Goal: Information Seeking & Learning: Learn about a topic

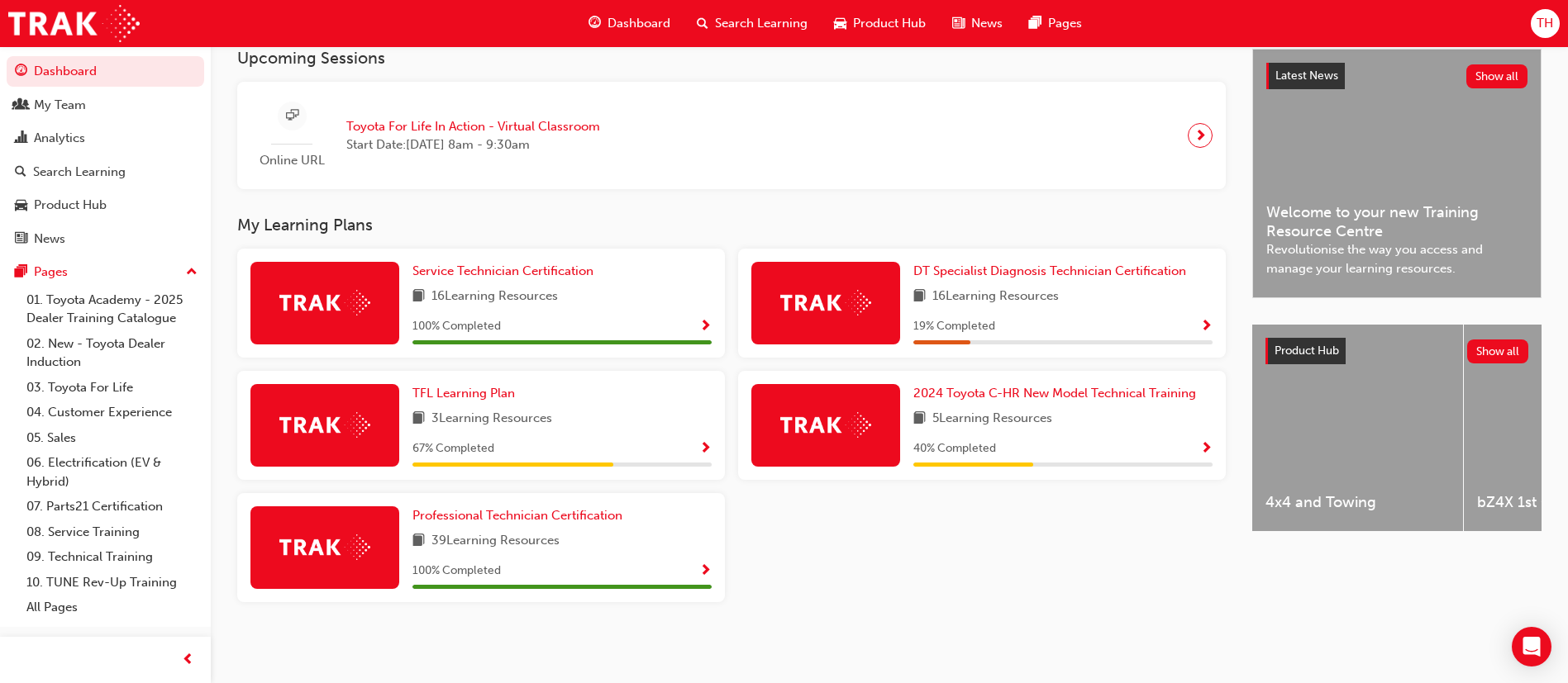
scroll to position [254, 0]
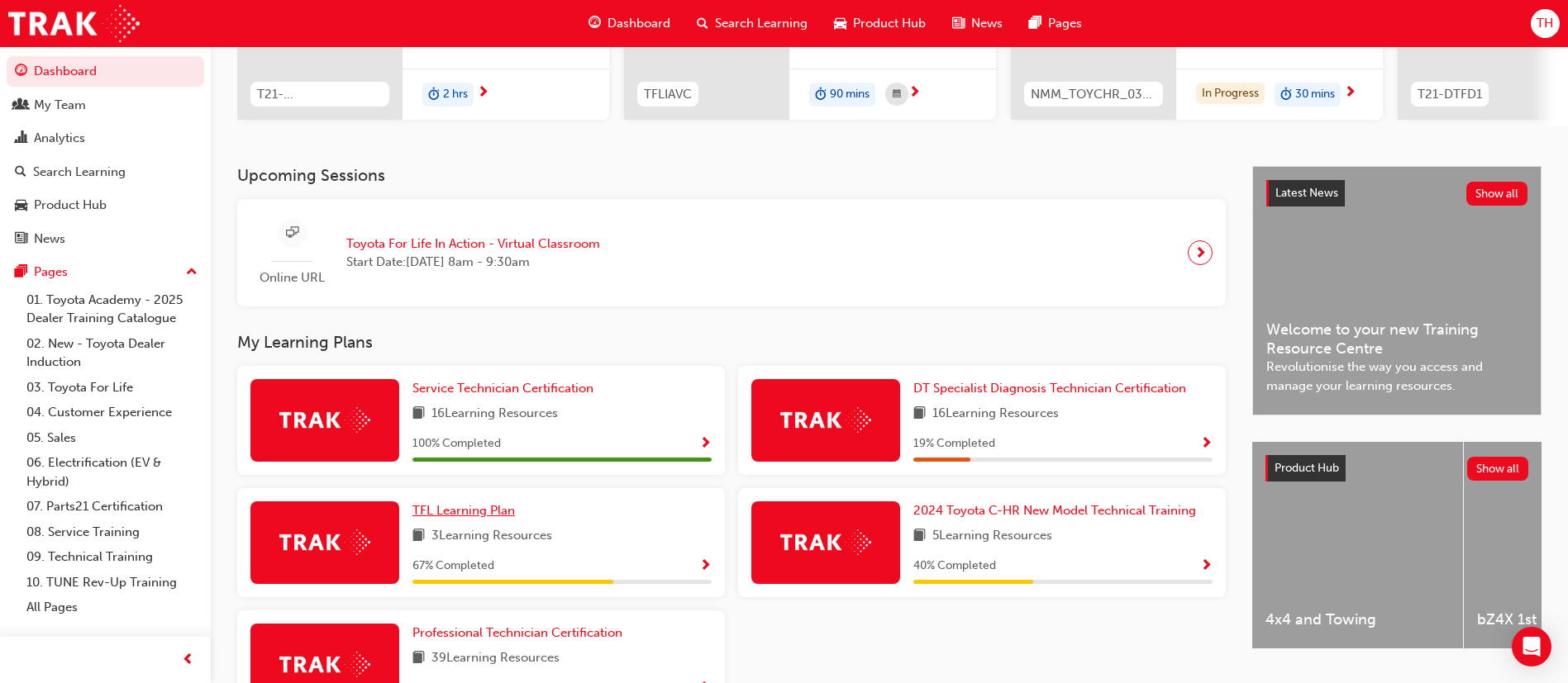
click at [493, 512] on span "TFL Learning Plan" at bounding box center [464, 510] width 102 height 15
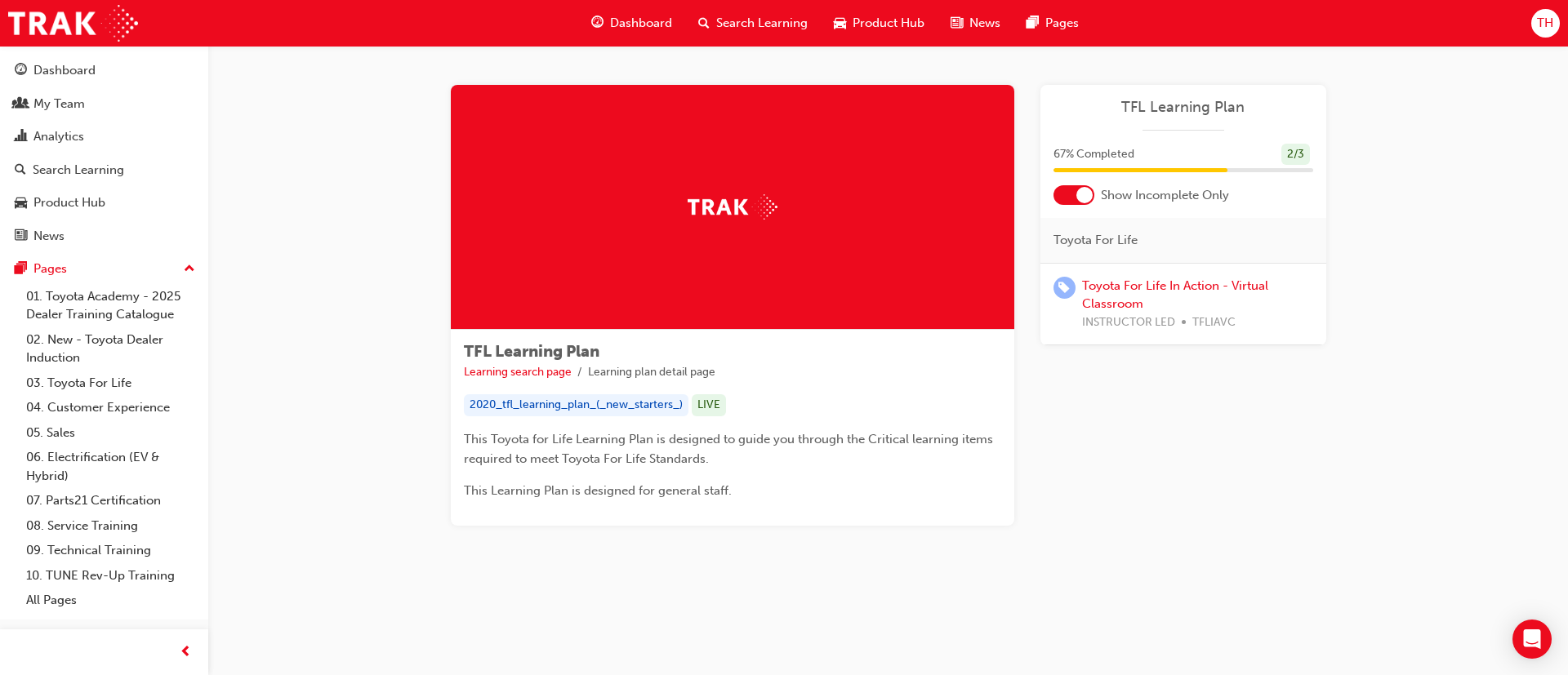
click at [1072, 200] on div at bounding box center [1074, 195] width 41 height 20
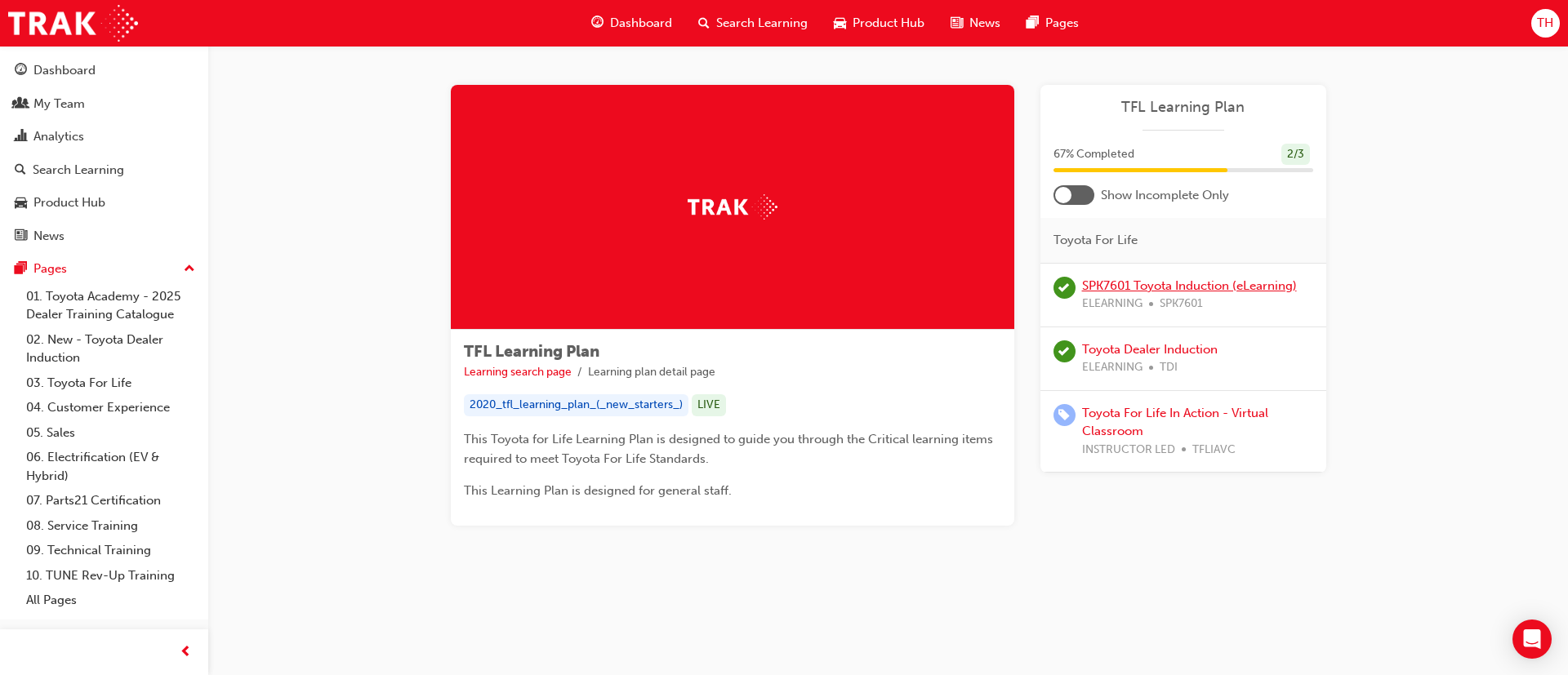
click at [1194, 293] on link "SPK7601 Toyota Induction (eLearning)" at bounding box center [1190, 286] width 215 height 14
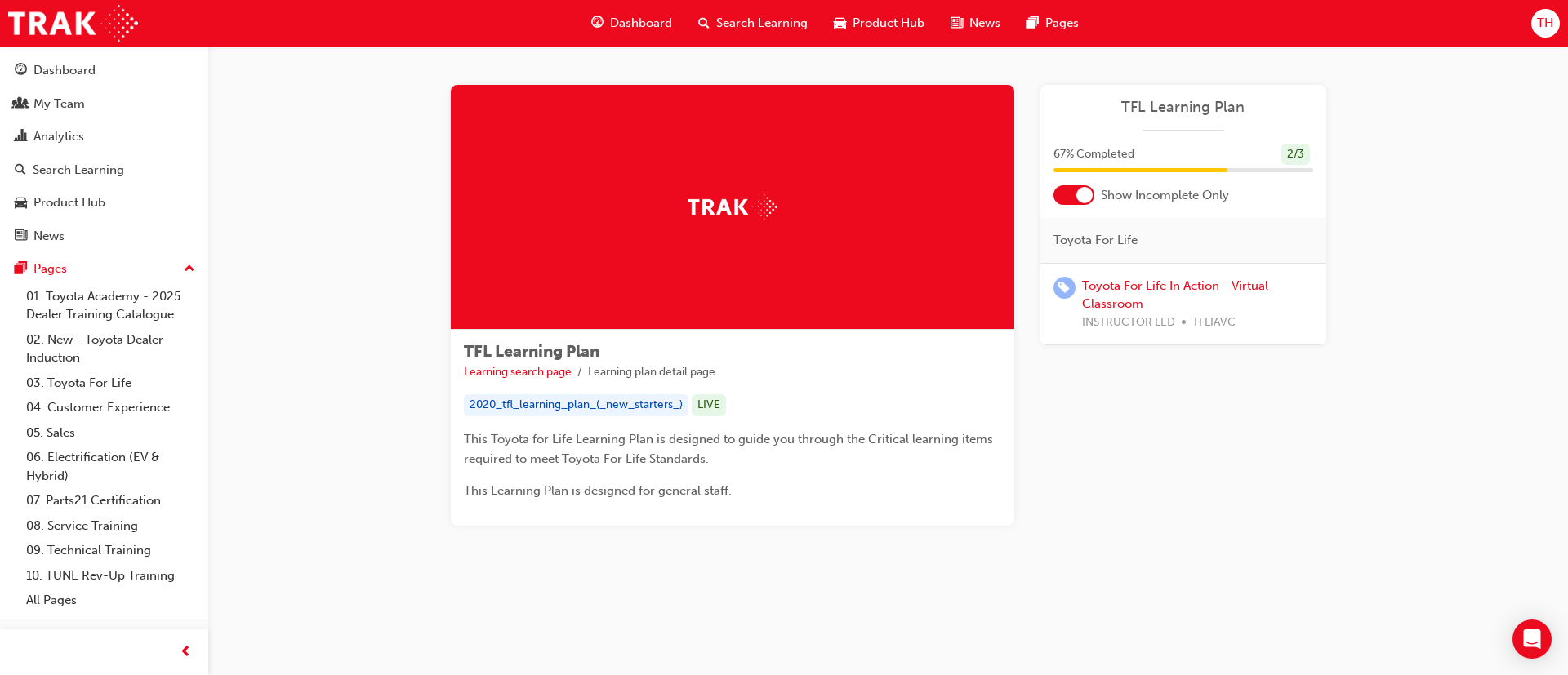
click at [1075, 192] on div at bounding box center [1074, 195] width 41 height 20
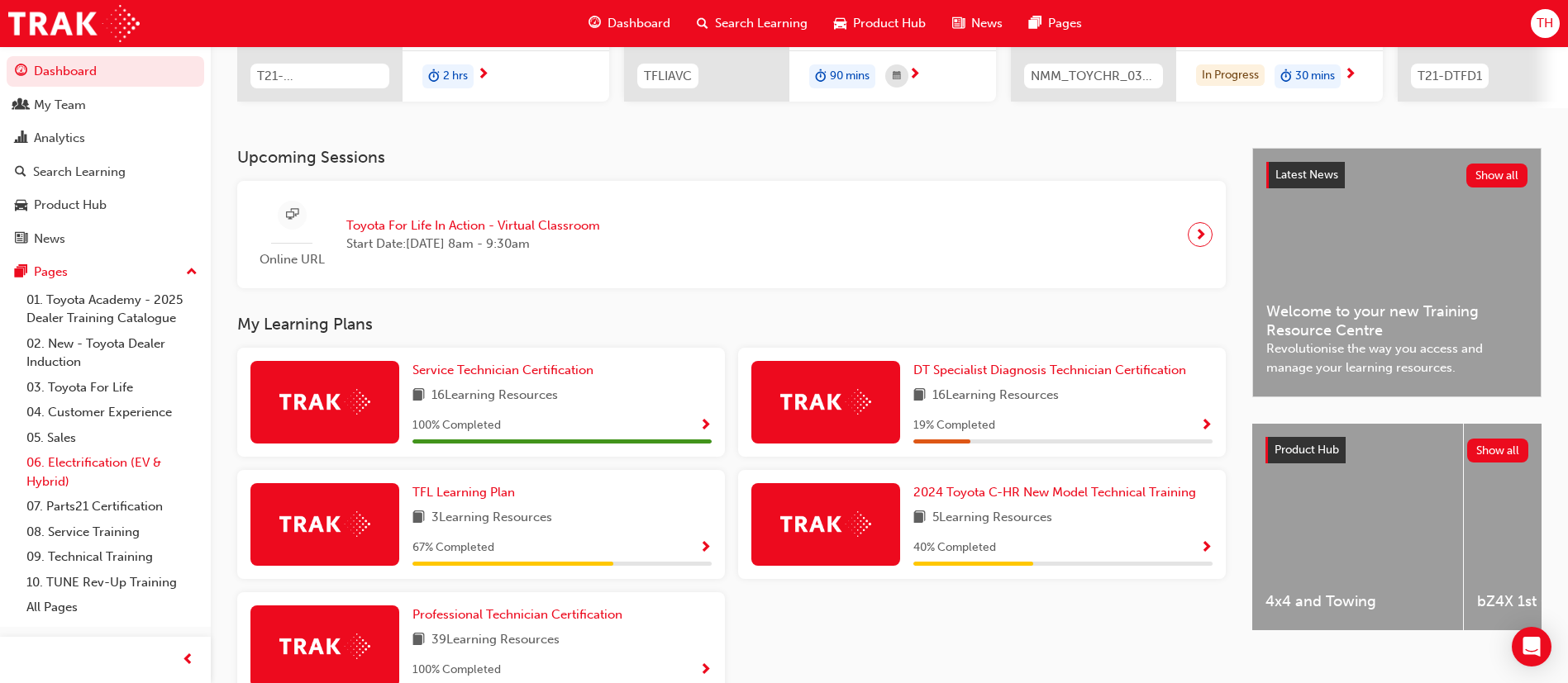
scroll to position [379, 0]
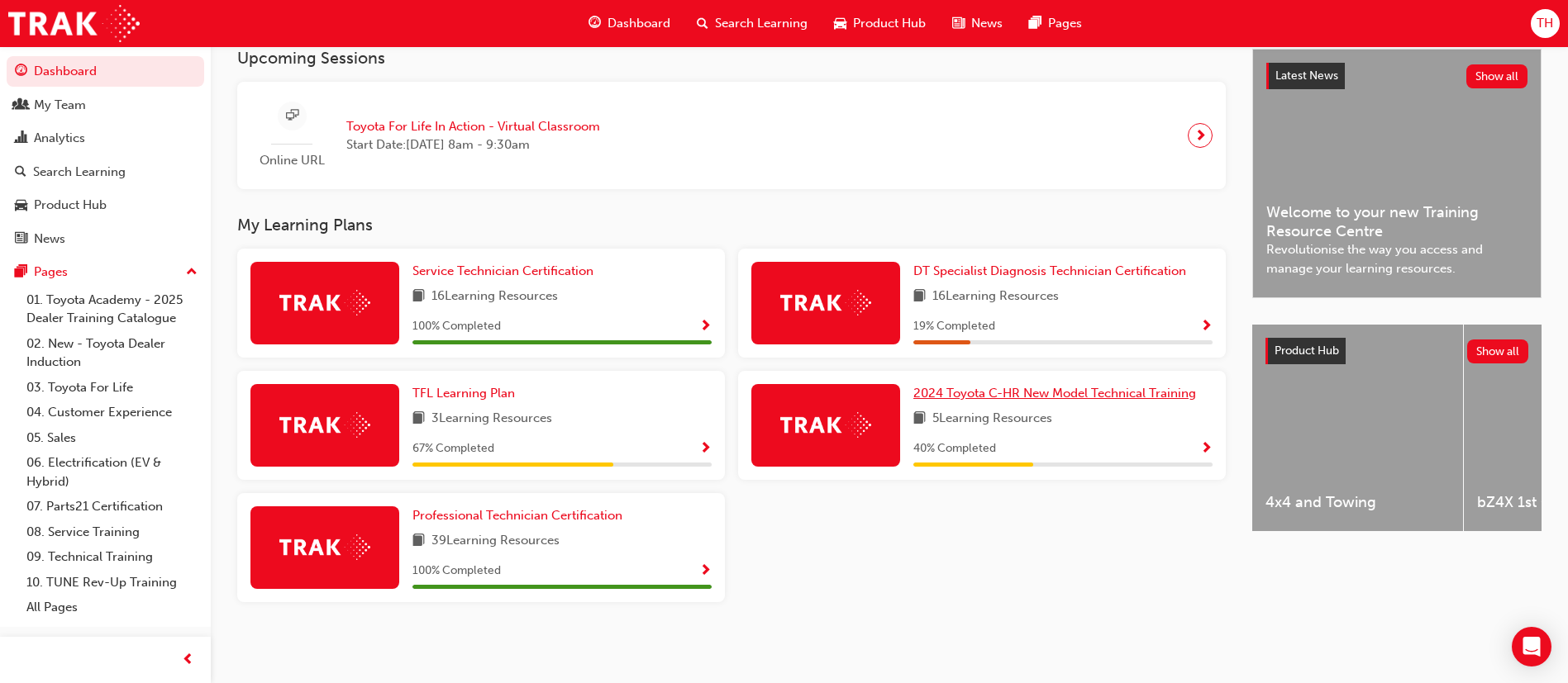
click at [1025, 392] on span "2024 Toyota C-HR New Model Technical Training" at bounding box center [1054, 393] width 283 height 15
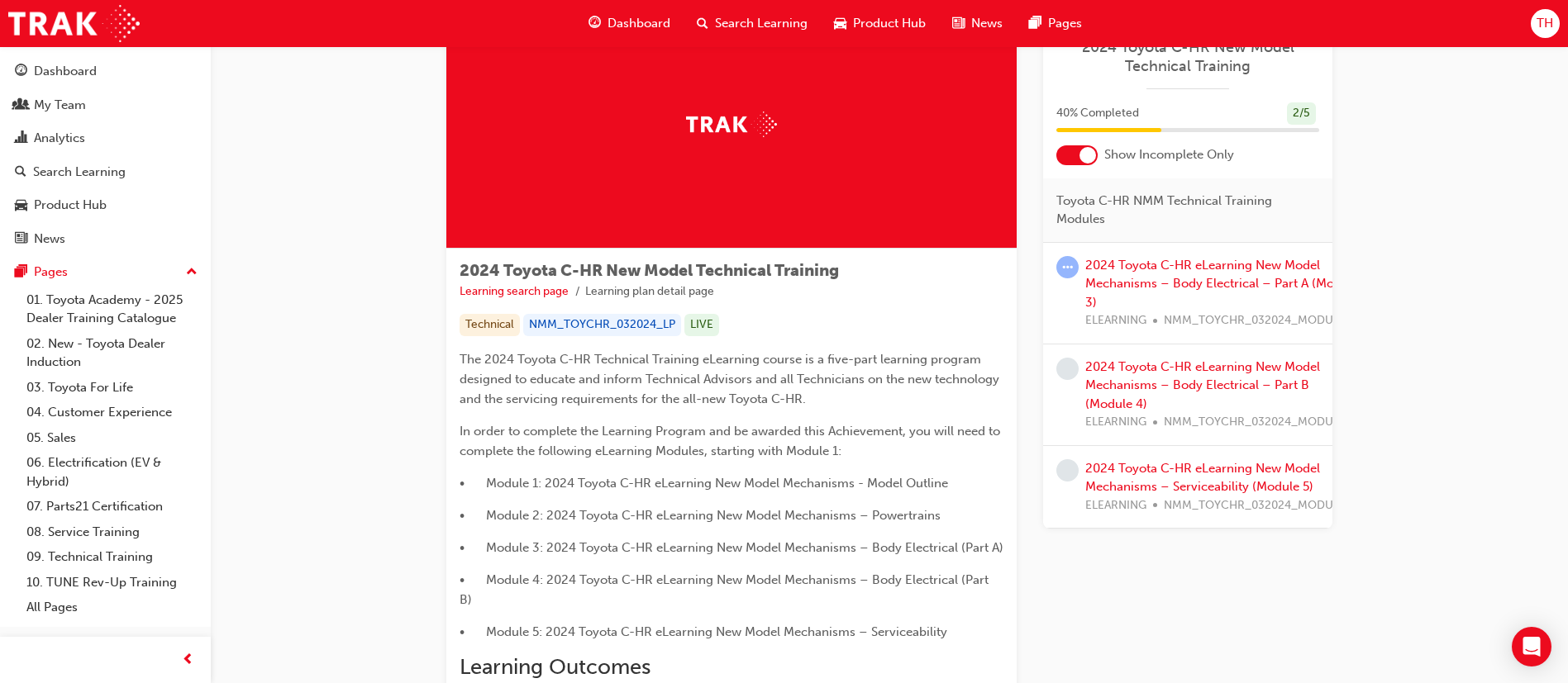
scroll to position [124, 0]
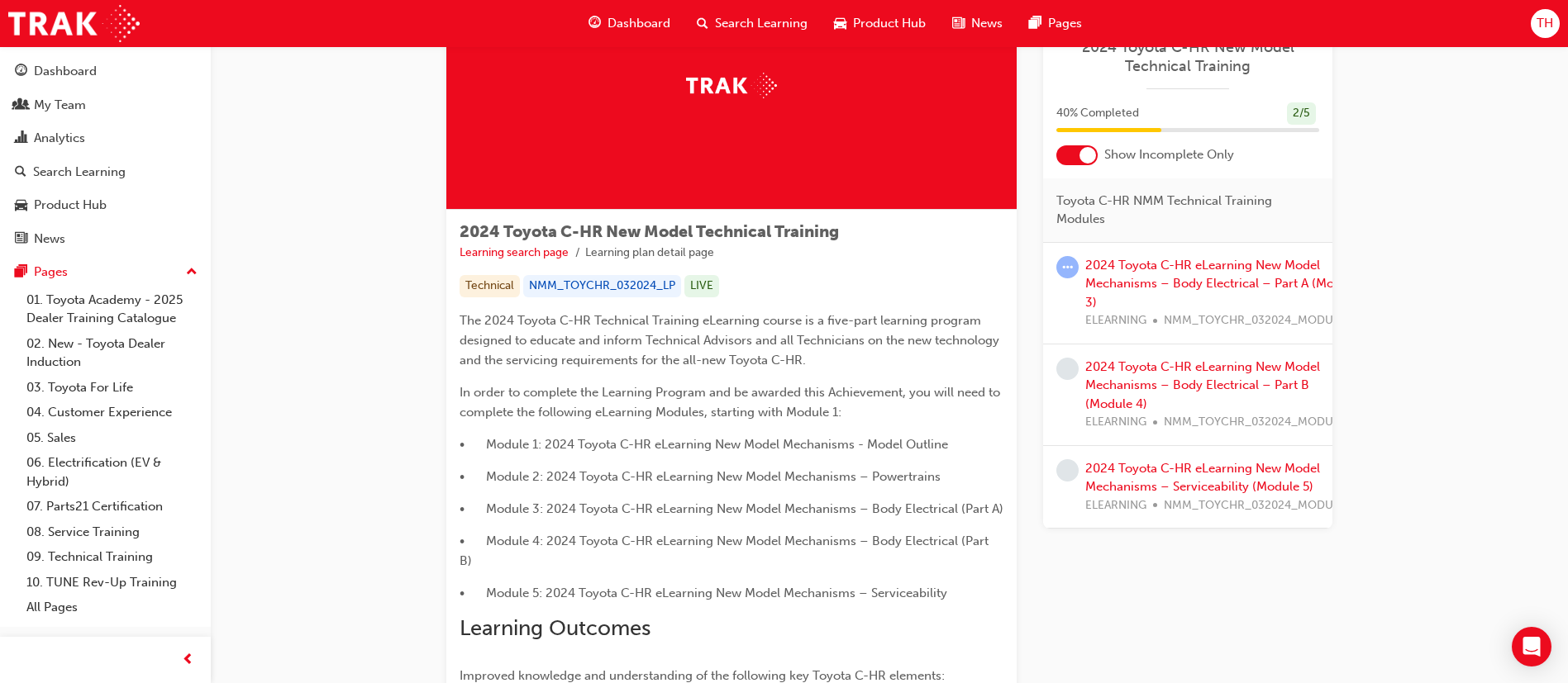
click at [1075, 159] on div at bounding box center [1076, 155] width 41 height 20
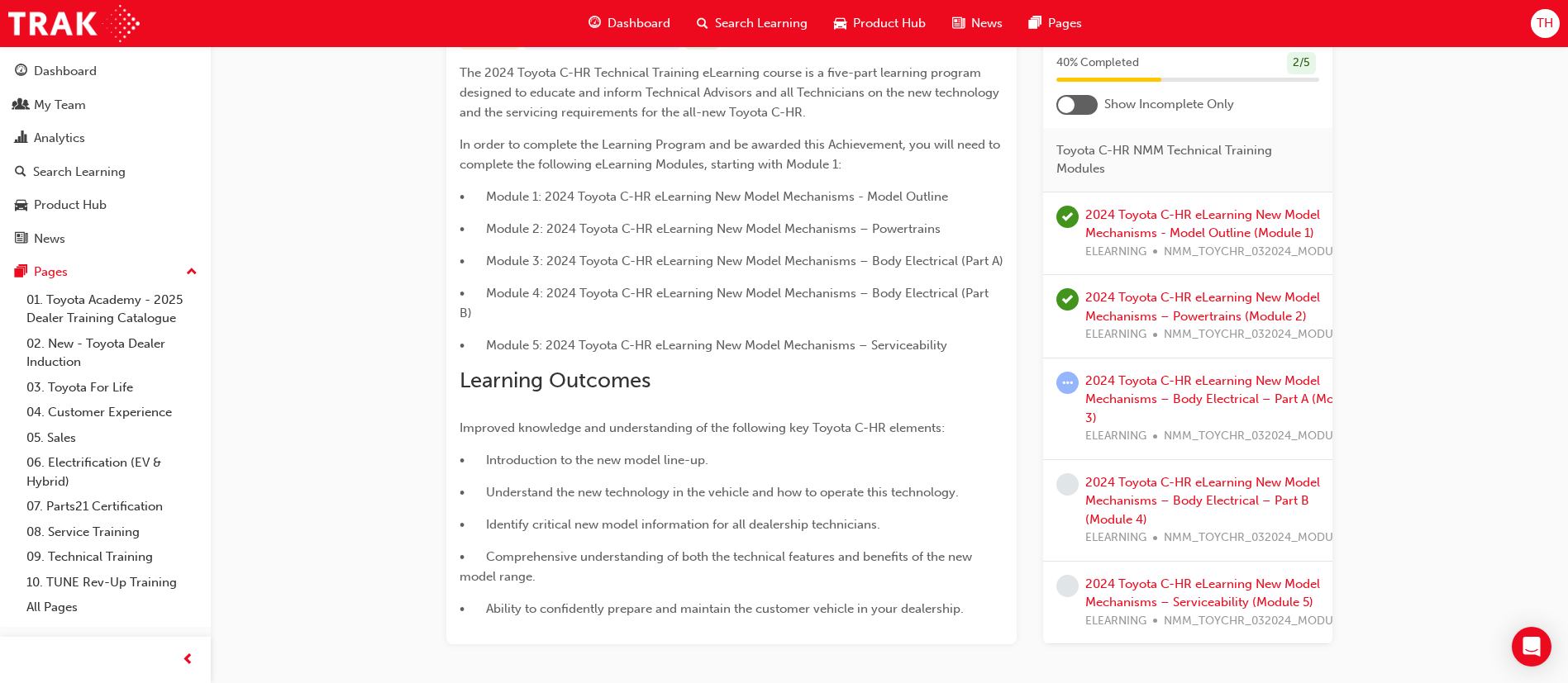
scroll to position [248, 0]
